Goal: Transaction & Acquisition: Purchase product/service

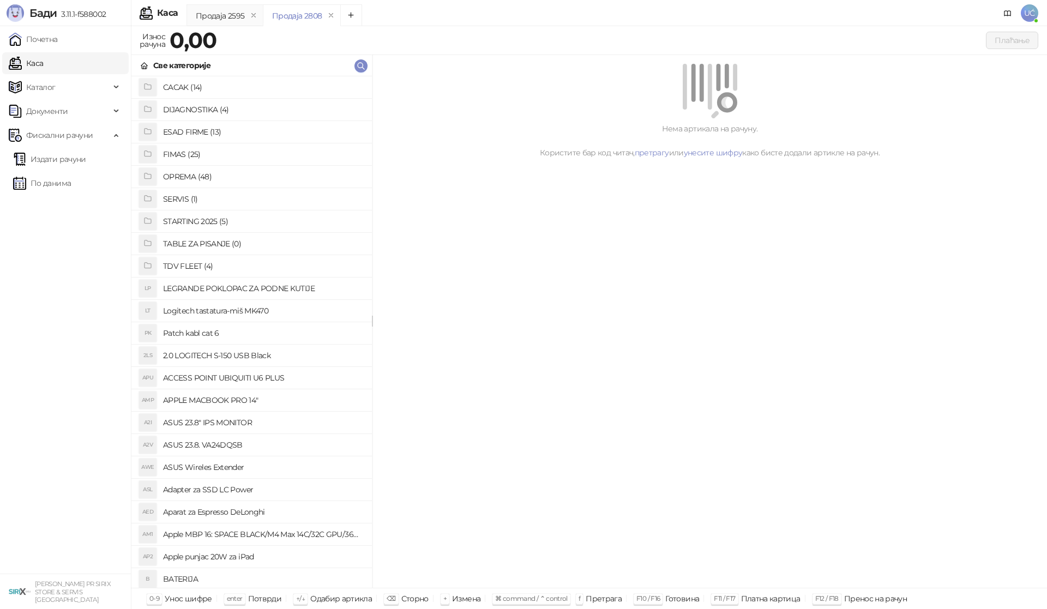
click at [200, 171] on h4 "OPREMA (48)" at bounding box center [263, 176] width 200 height 17
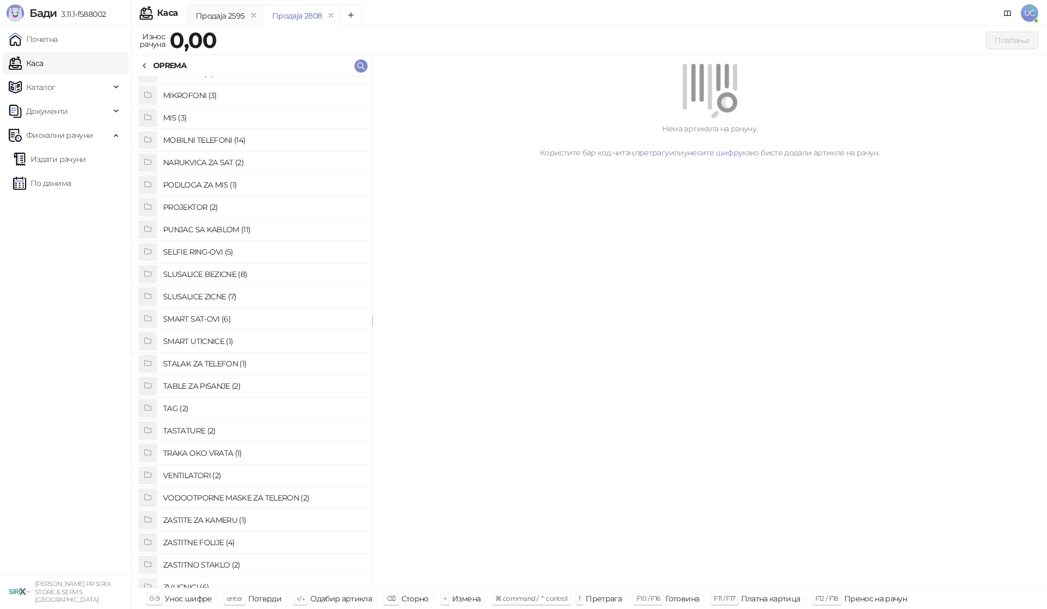
scroll to position [562, 0]
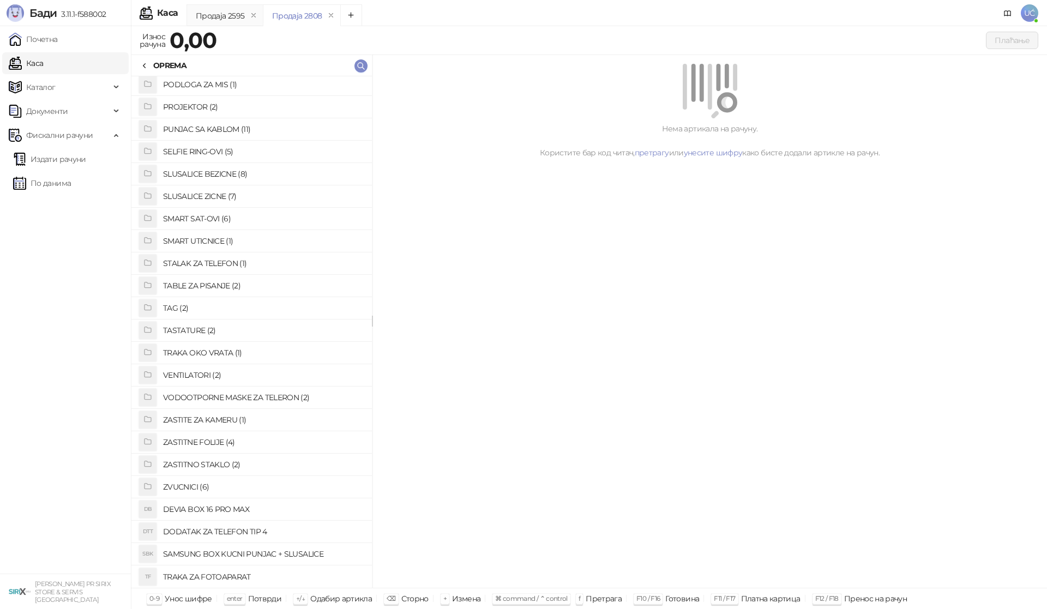
click at [209, 465] on h4 "ZASTITNO STAKLO (2)" at bounding box center [263, 464] width 200 height 17
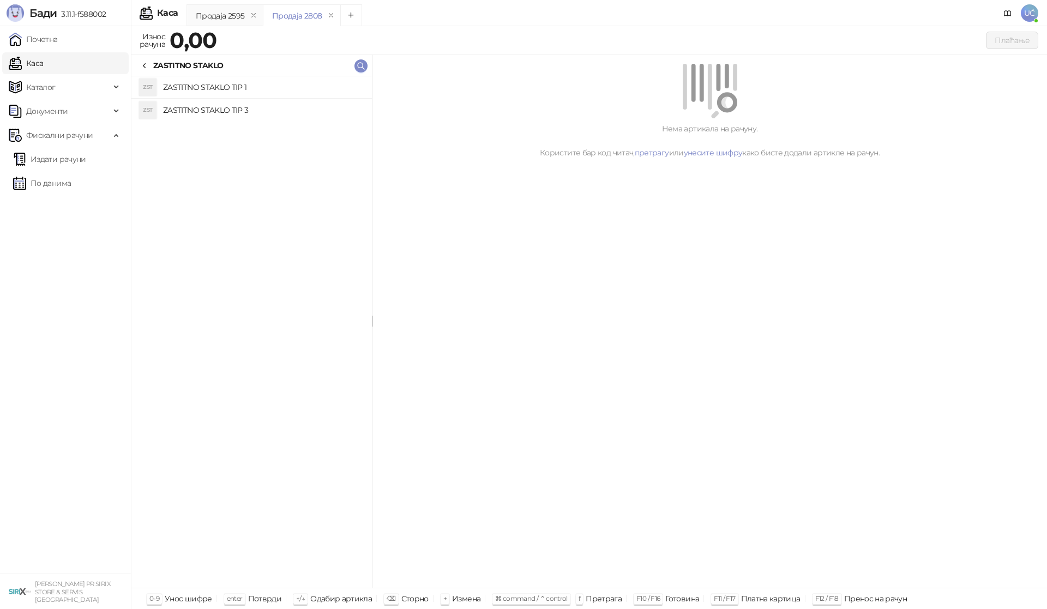
click at [245, 91] on h4 "ZASTITNO STAKLO TIP 1" at bounding box center [263, 87] width 200 height 17
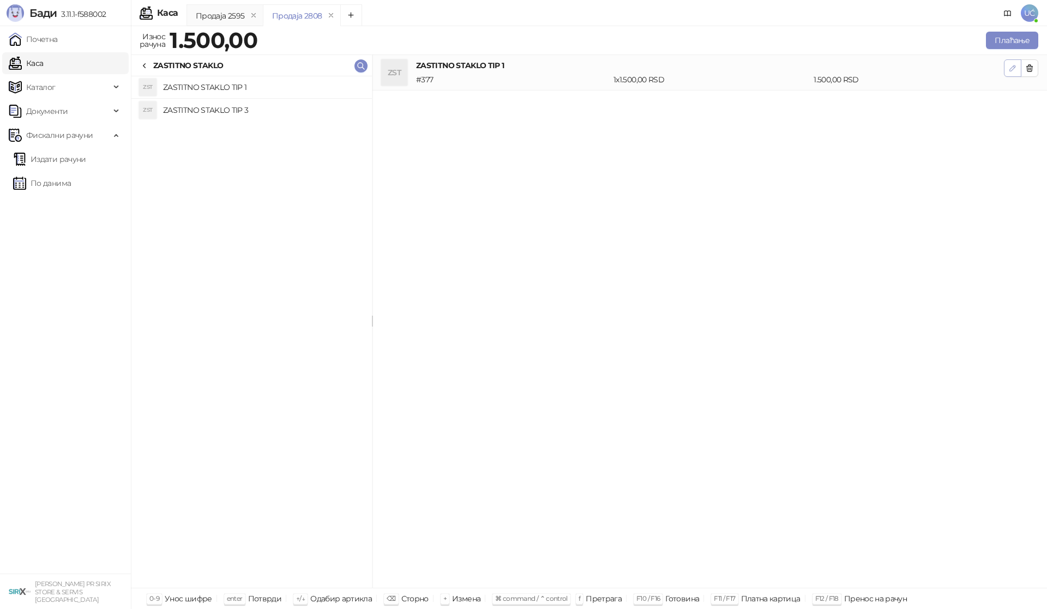
click at [1013, 70] on icon "button" at bounding box center [1012, 67] width 5 height 5
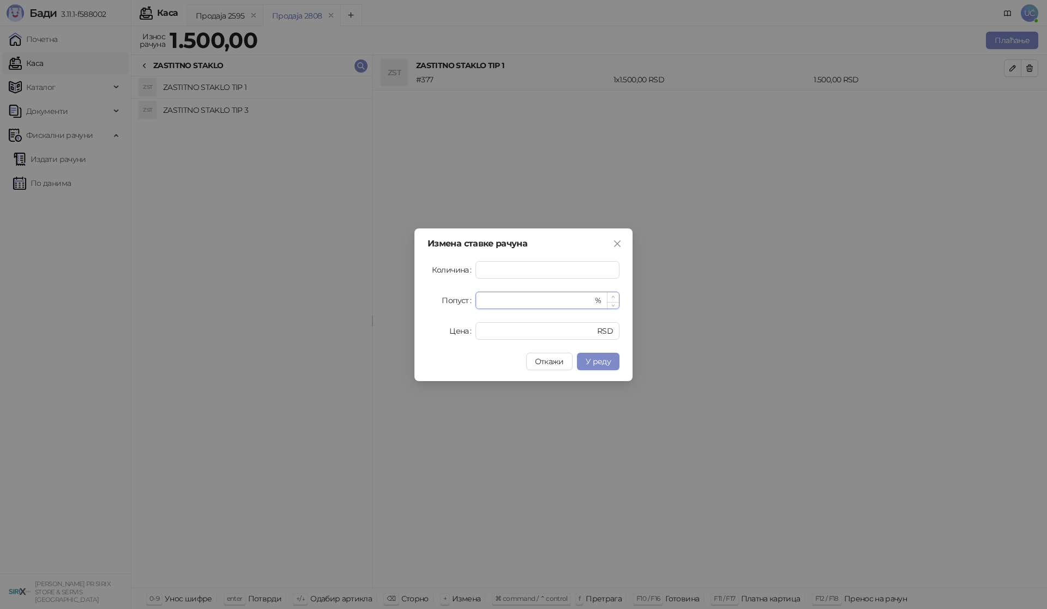
click at [612, 295] on icon "up" at bounding box center [613, 297] width 4 height 4
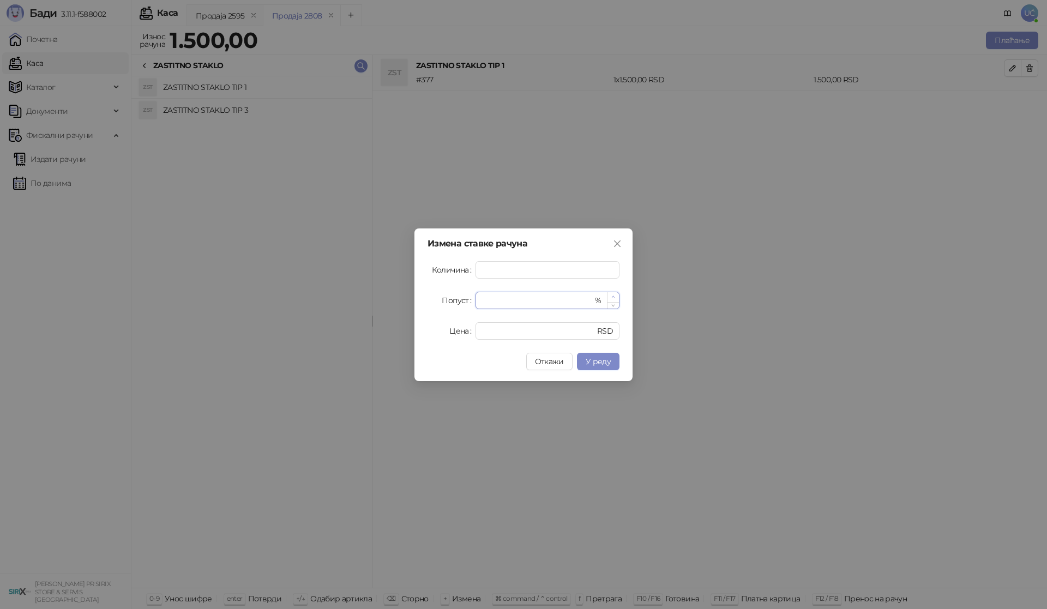
click at [612, 295] on icon "up" at bounding box center [613, 297] width 4 height 4
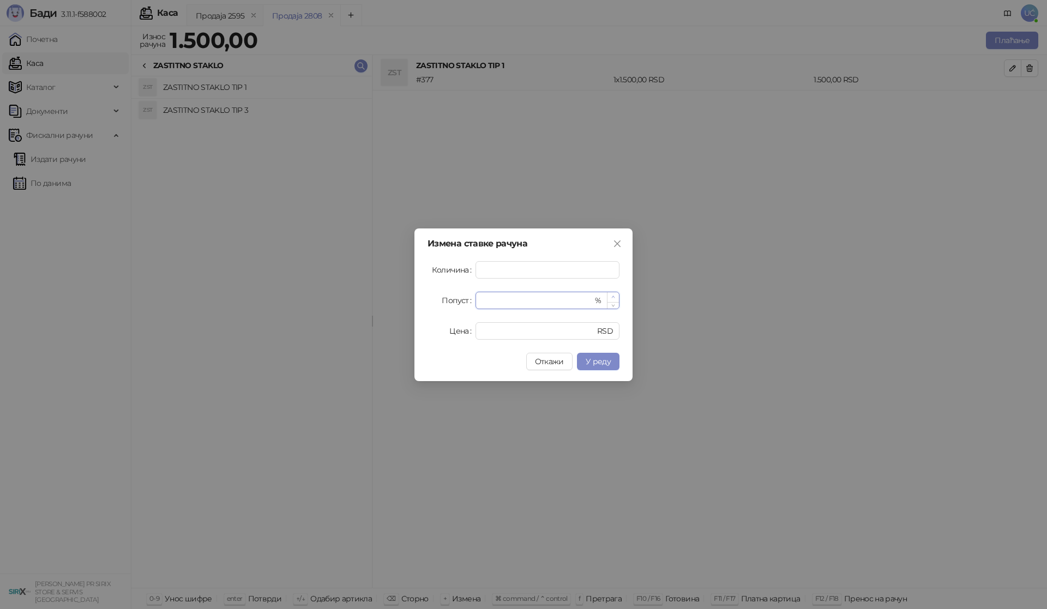
click at [612, 295] on icon "up" at bounding box center [613, 297] width 4 height 4
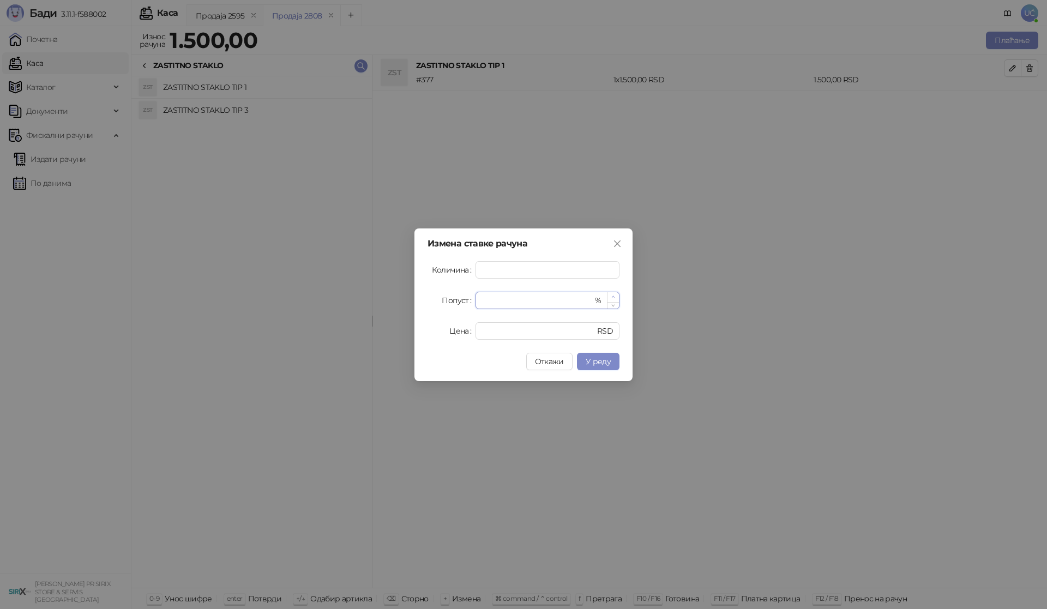
click at [612, 295] on icon "up" at bounding box center [613, 297] width 4 height 4
type input "**"
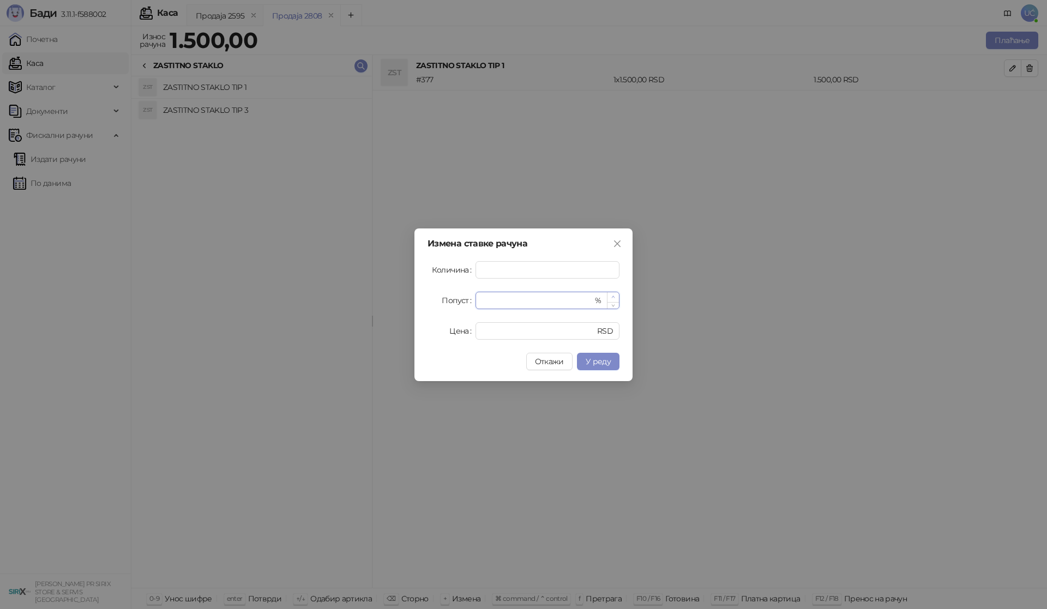
click at [612, 295] on icon "up" at bounding box center [613, 297] width 4 height 4
click at [597, 359] on span "У реду" at bounding box center [598, 362] width 25 height 10
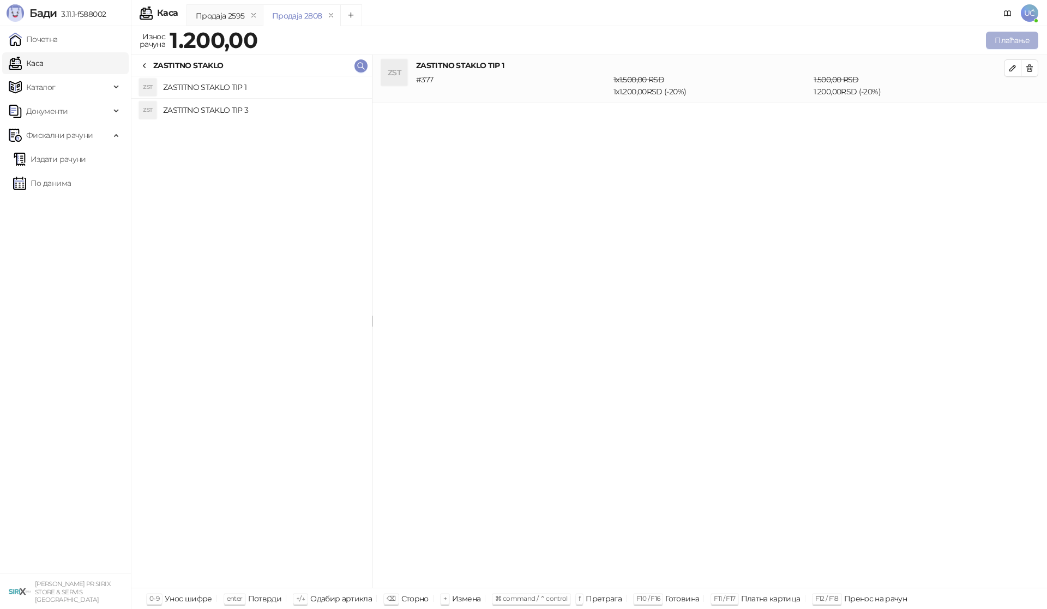
click at [1007, 39] on button "Плаћање" at bounding box center [1012, 40] width 52 height 17
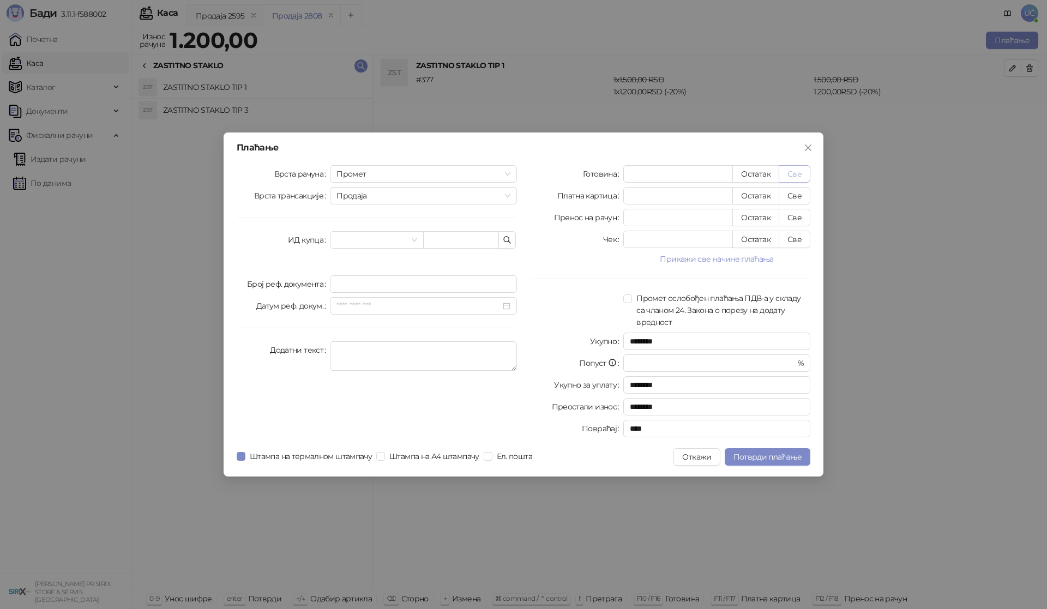
click at [794, 175] on button "Све" at bounding box center [795, 173] width 32 height 17
type input "****"
click at [786, 457] on span "Потврди плаћање" at bounding box center [768, 457] width 68 height 10
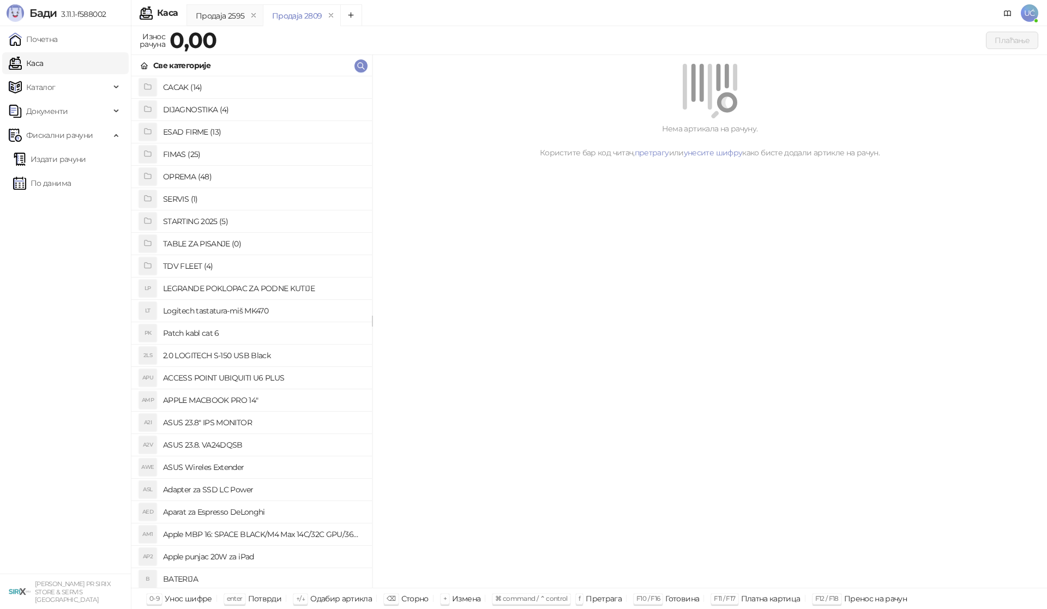
click at [219, 172] on h4 "OPREMA (48)" at bounding box center [263, 176] width 200 height 17
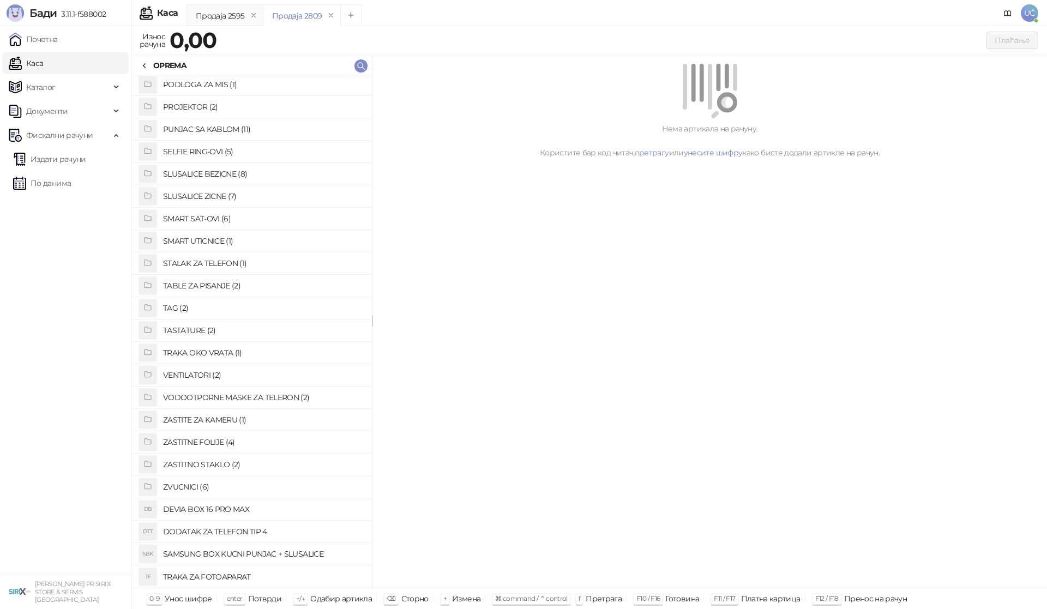
click at [195, 464] on h4 "ZASTITNO STAKLO (2)" at bounding box center [263, 464] width 200 height 17
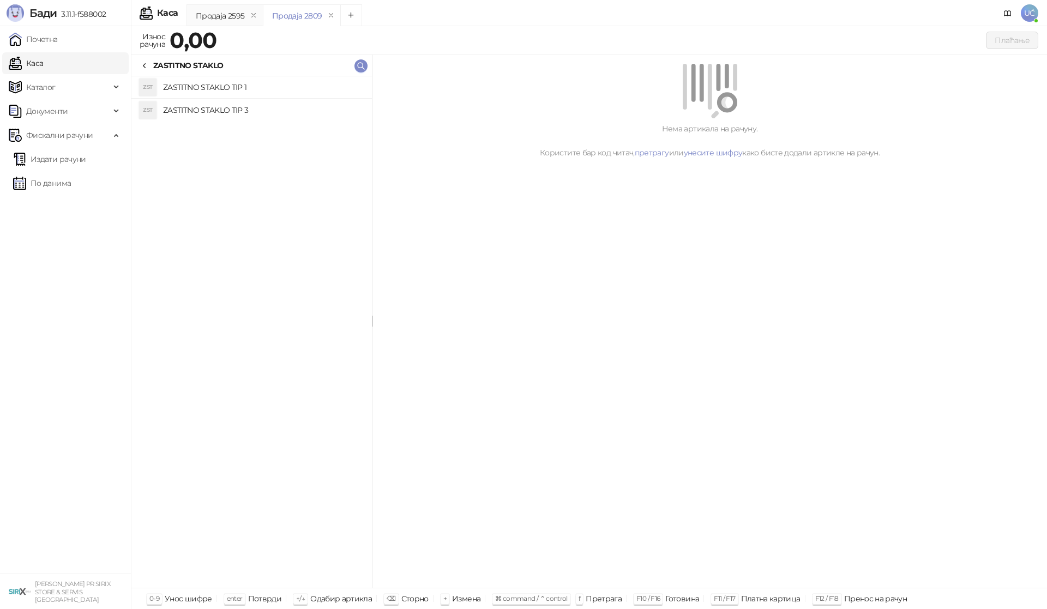
click at [197, 86] on h4 "ZASTITNO STAKLO TIP 1" at bounding box center [263, 87] width 200 height 17
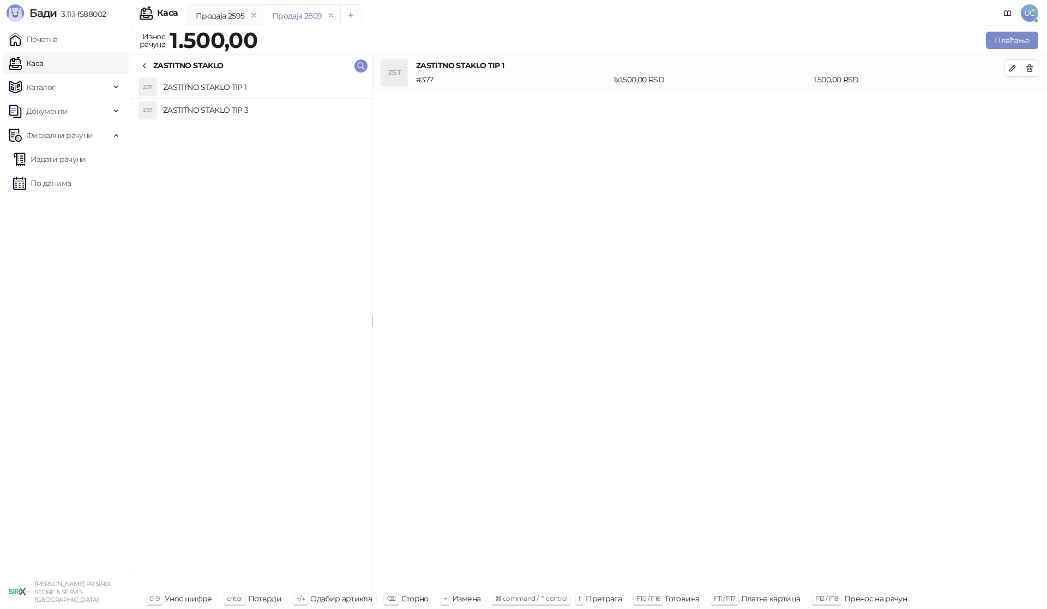
click at [143, 65] on icon at bounding box center [144, 66] width 9 height 9
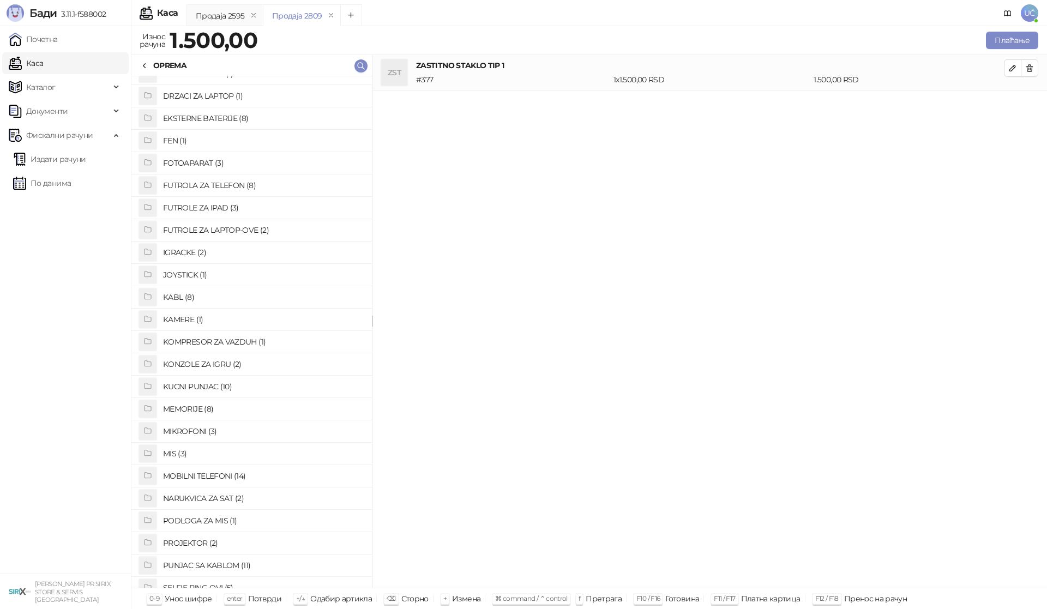
scroll to position [71, 0]
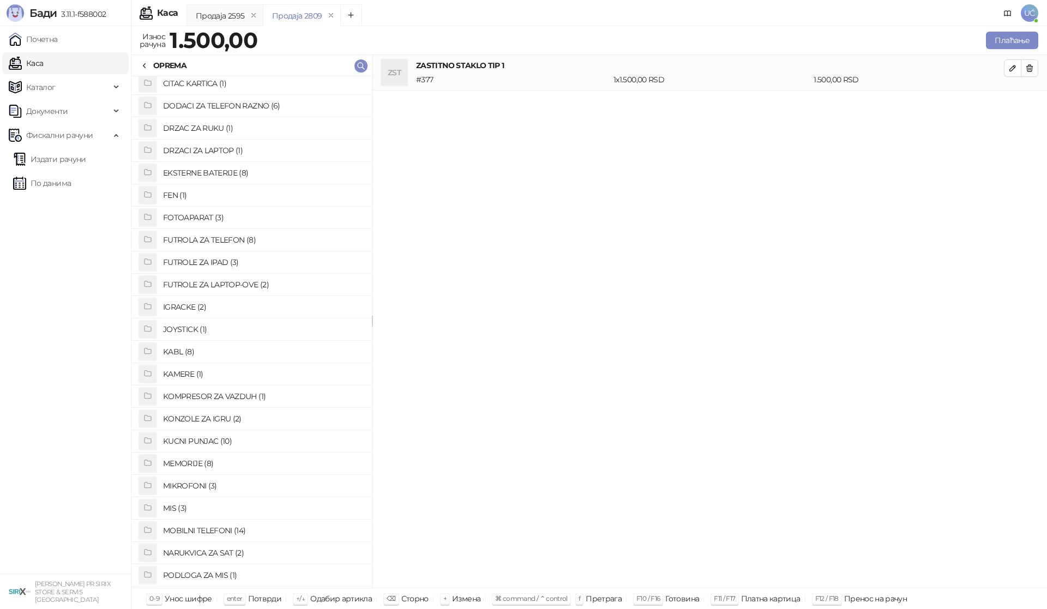
click at [209, 238] on h4 "FUTROLA ZA TELEFON (8)" at bounding box center [263, 239] width 200 height 17
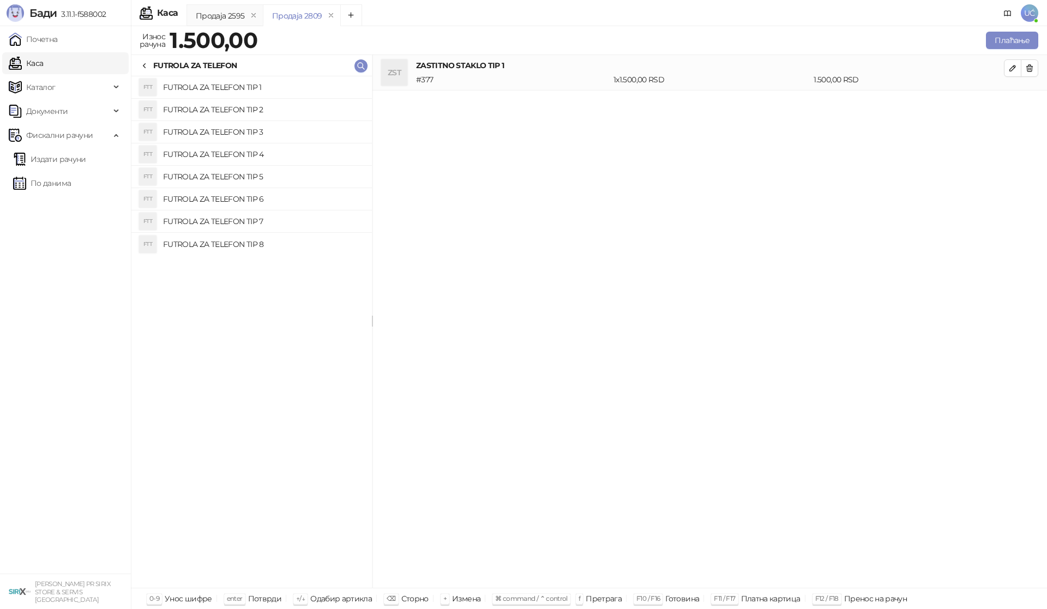
click at [250, 131] on h4 "FUTROLA ZA TELEFON TIP 3" at bounding box center [263, 131] width 200 height 17
click at [1021, 37] on button "Плаћање" at bounding box center [1012, 40] width 52 height 17
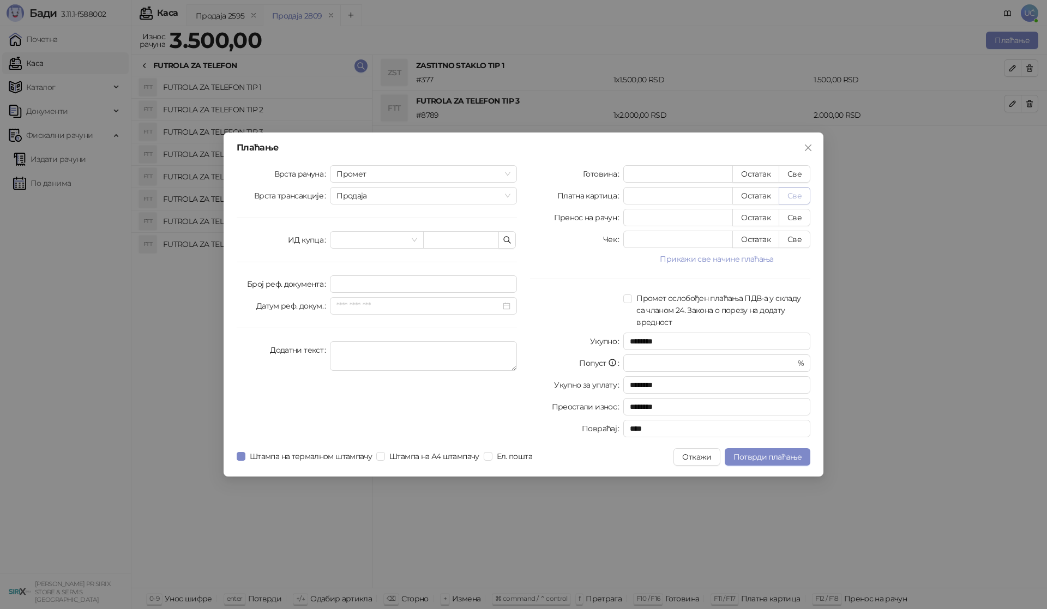
click at [791, 194] on button "Све" at bounding box center [795, 195] width 32 height 17
type input "****"
drag, startPoint x: 777, startPoint y: 456, endPoint x: 965, endPoint y: 244, distance: 283.6
click at [778, 456] on span "Потврди плаћање" at bounding box center [768, 457] width 68 height 10
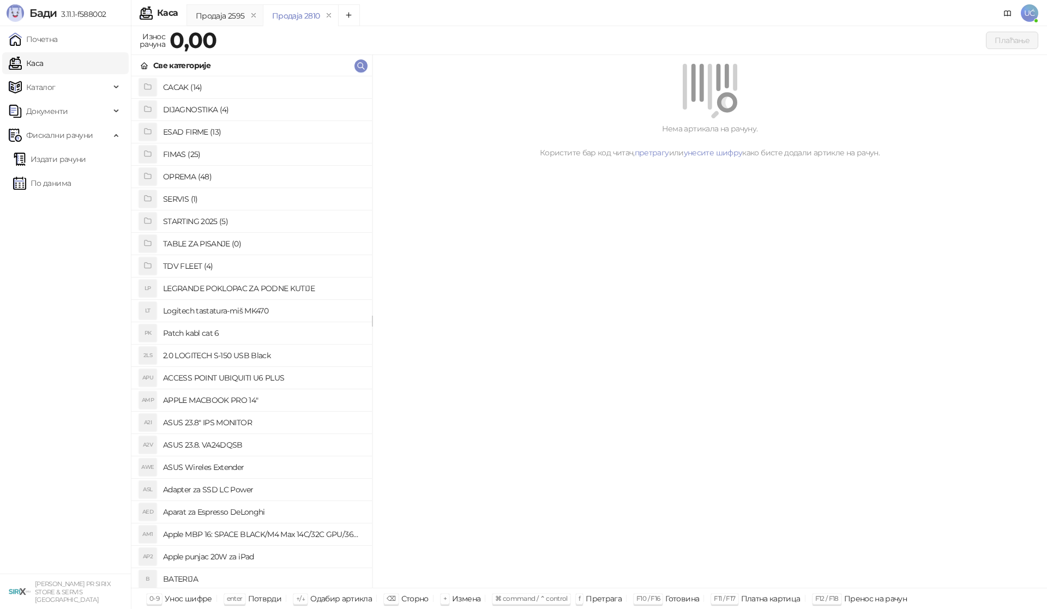
click at [189, 194] on h4 "SERVIS (1)" at bounding box center [263, 198] width 200 height 17
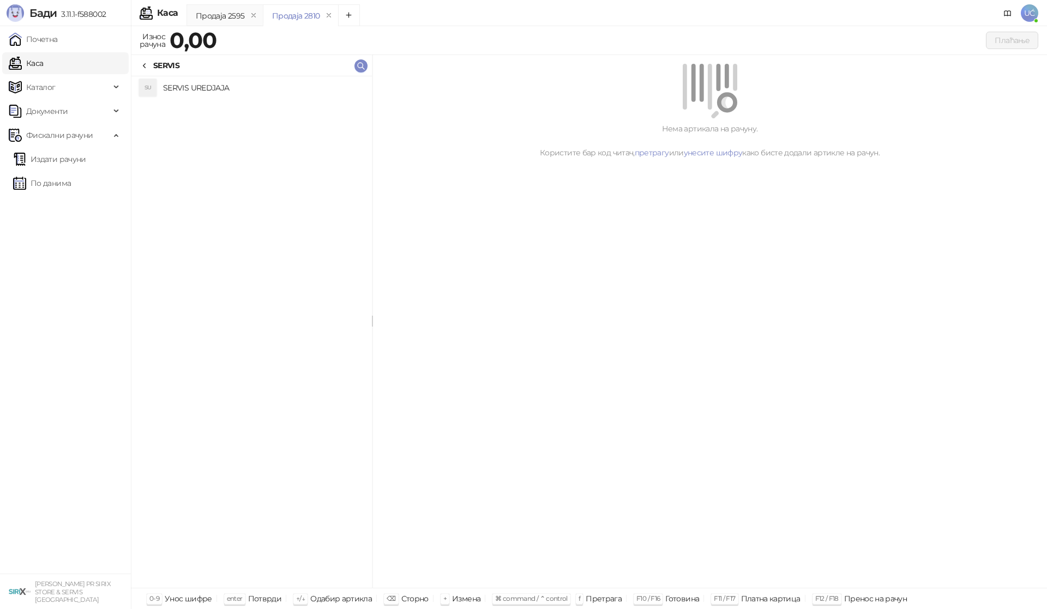
click at [213, 91] on h4 "SERVIS UREDJAJA" at bounding box center [263, 87] width 200 height 17
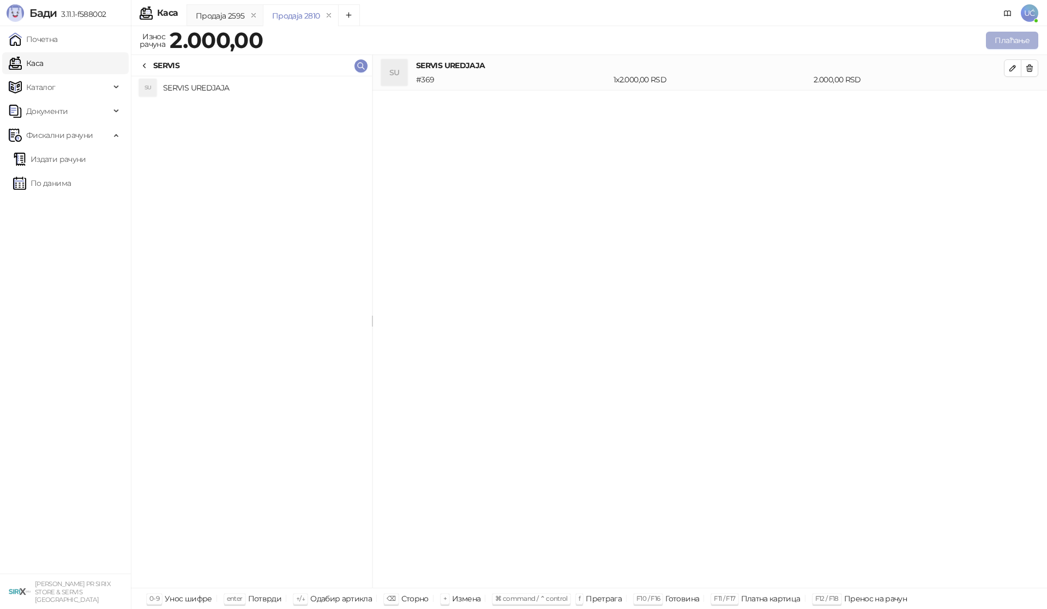
click at [1011, 33] on button "Плаћање" at bounding box center [1012, 40] width 52 height 17
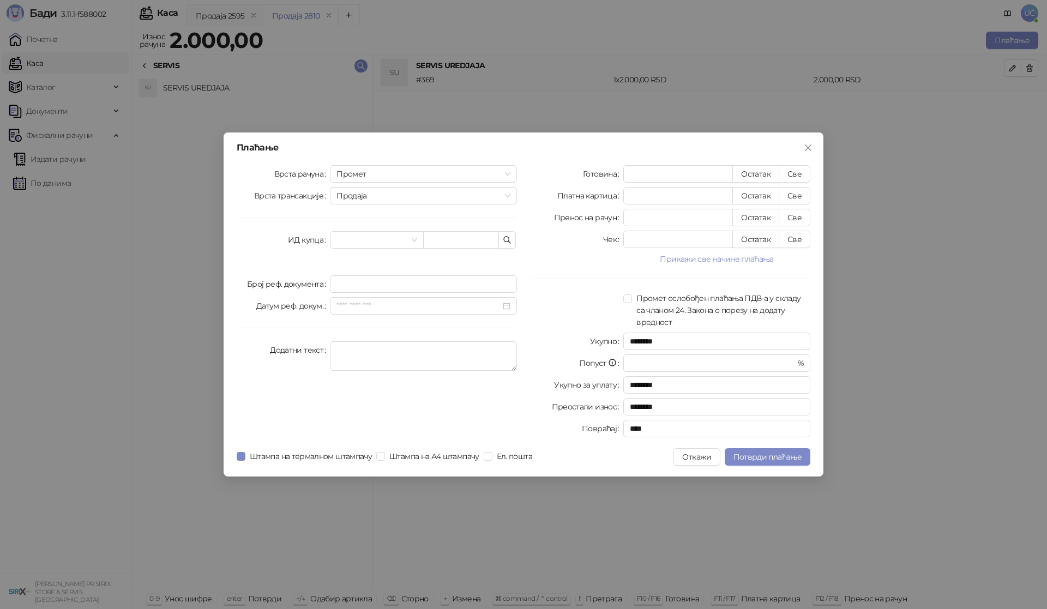
click at [793, 194] on button "Све" at bounding box center [795, 195] width 32 height 17
type input "****"
click at [760, 455] on span "Потврди плаћање" at bounding box center [768, 457] width 68 height 10
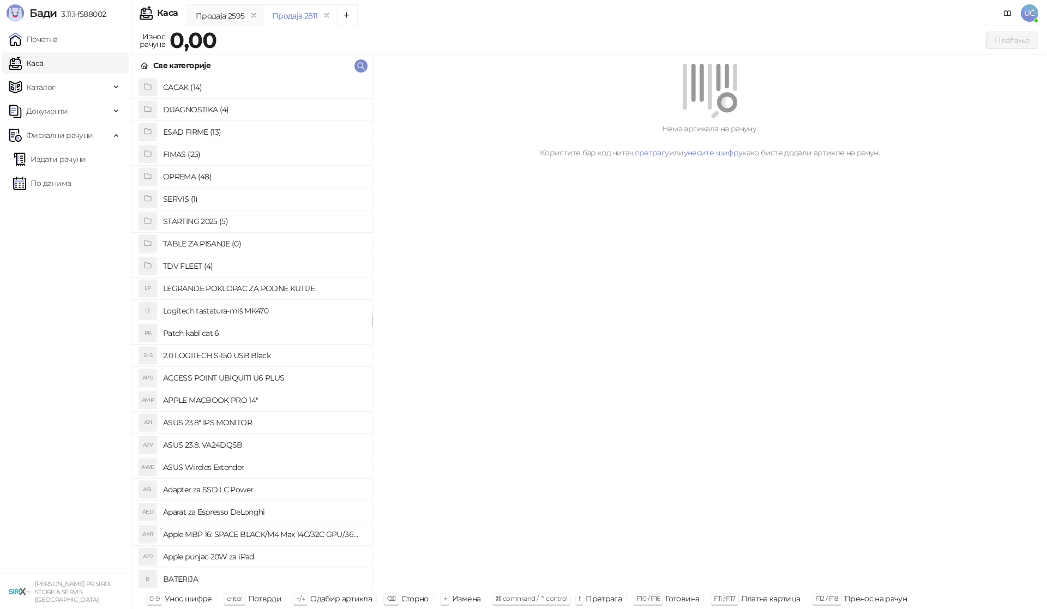
click at [178, 170] on h4 "OPREMA (48)" at bounding box center [263, 176] width 200 height 17
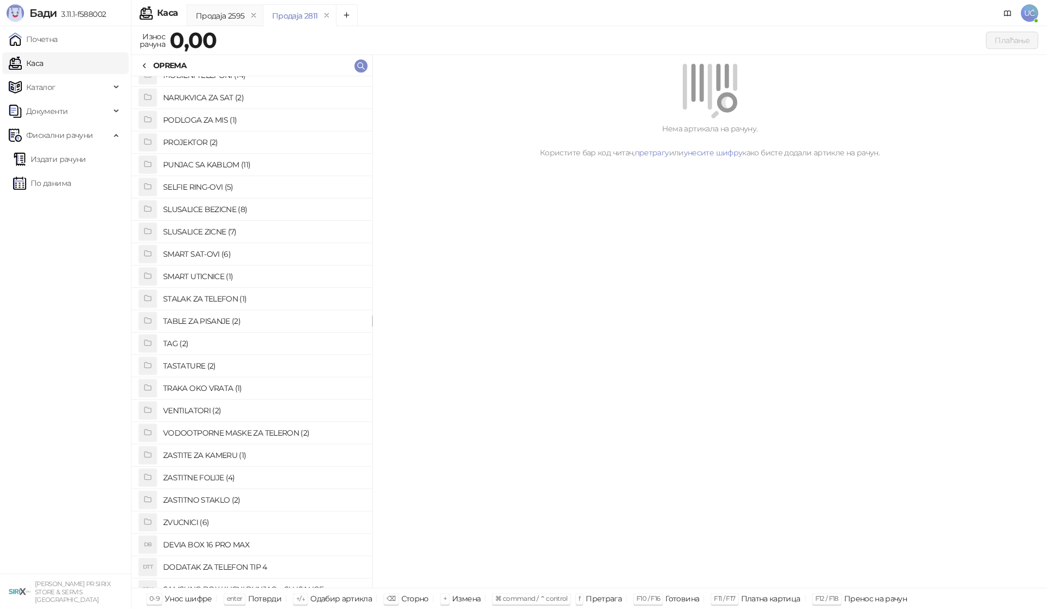
scroll to position [562, 0]
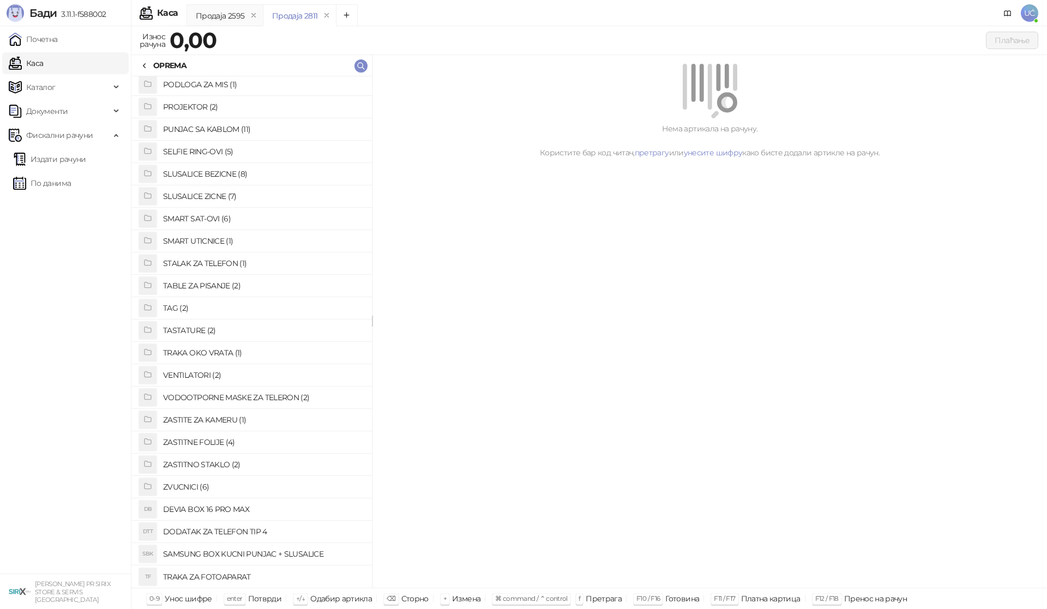
click at [195, 465] on h4 "ZASTITNO STAKLO (2)" at bounding box center [263, 464] width 200 height 17
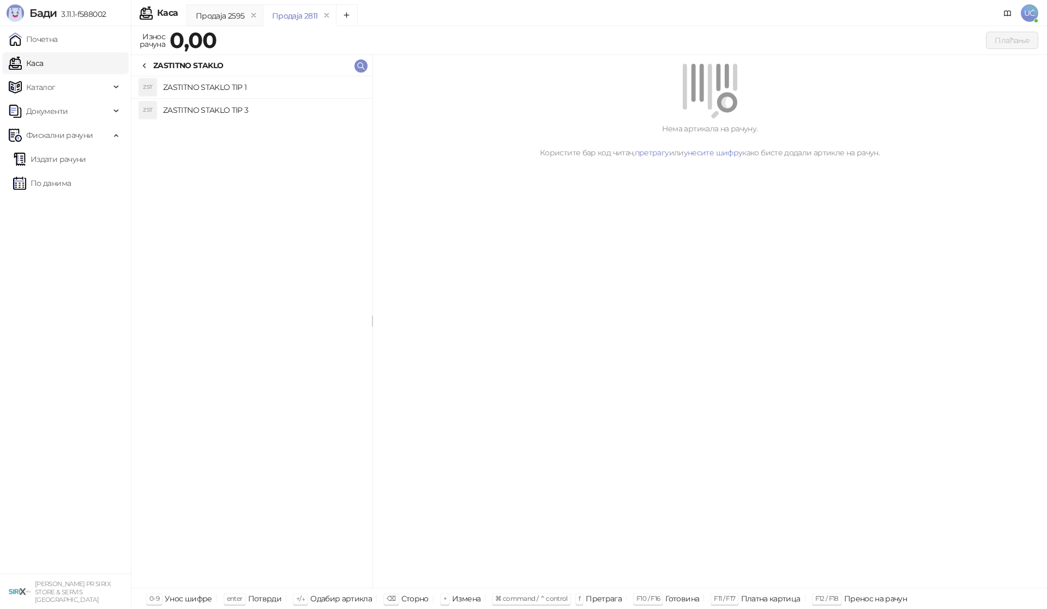
click at [248, 86] on h4 "ZASTITNO STAKLO TIP 1" at bounding box center [263, 87] width 200 height 17
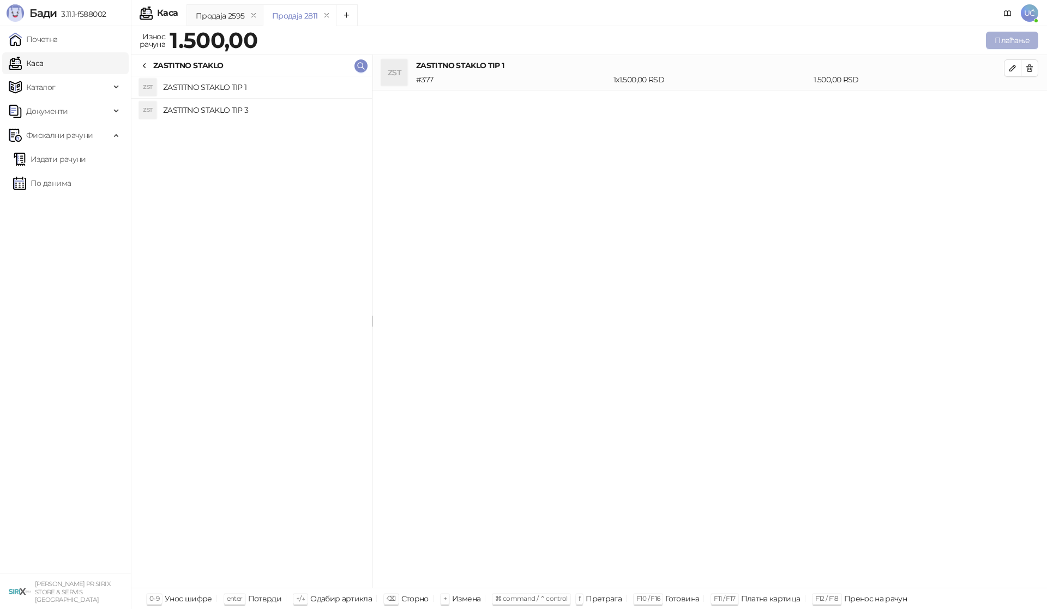
click at [1015, 38] on button "Плаћање" at bounding box center [1012, 40] width 52 height 17
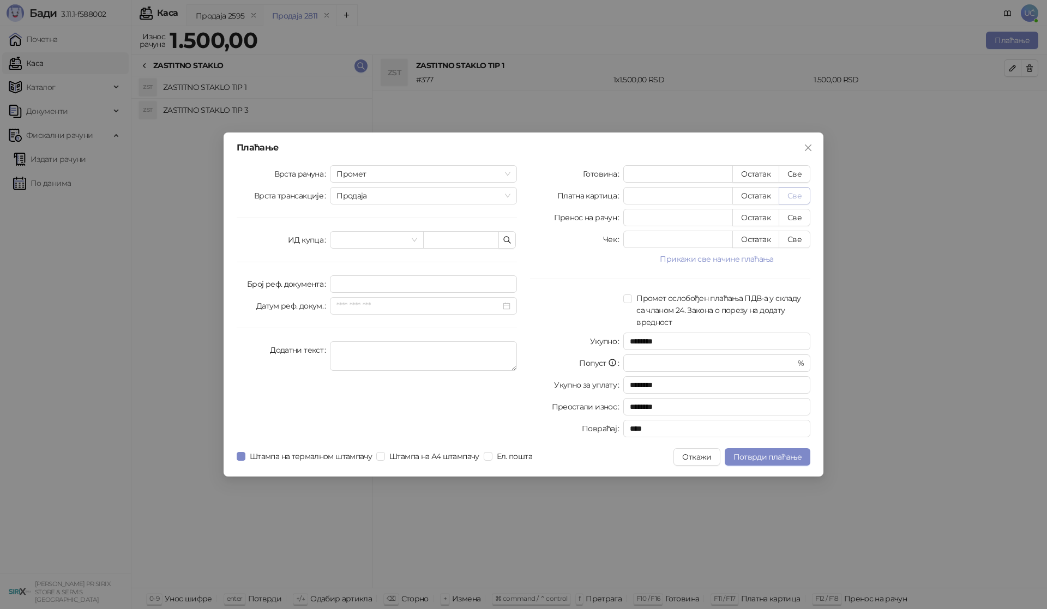
click at [791, 192] on button "Све" at bounding box center [795, 195] width 32 height 17
type input "****"
click at [750, 455] on span "Потврди плаћање" at bounding box center [768, 457] width 68 height 10
